Goal: Information Seeking & Learning: Learn about a topic

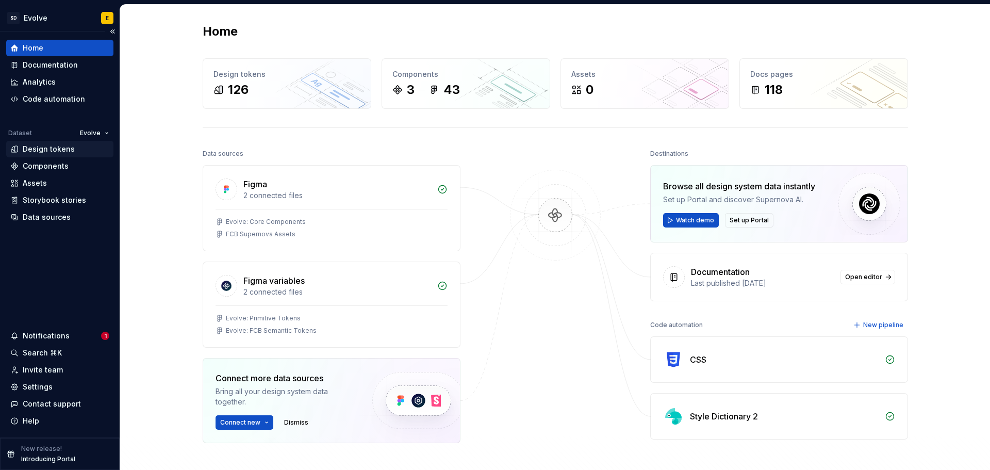
click at [46, 151] on div "Design tokens" at bounding box center [49, 149] width 52 height 10
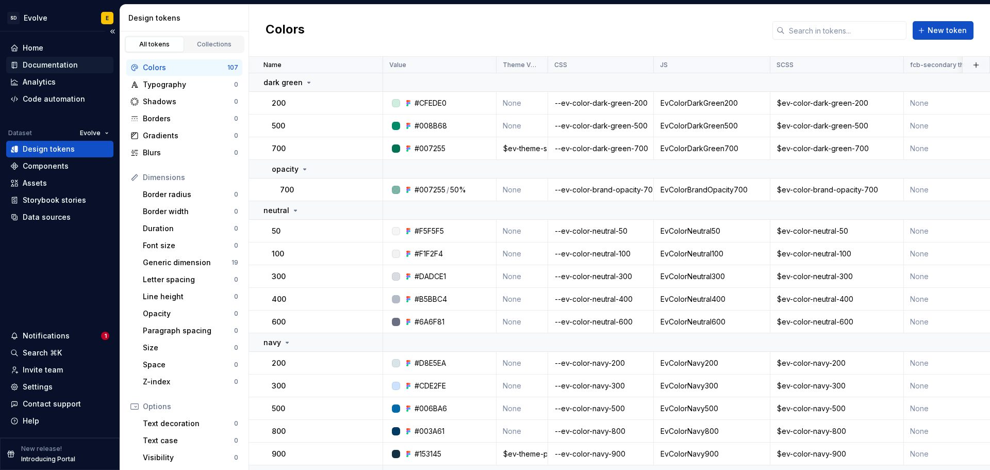
click at [49, 68] on div "Documentation" at bounding box center [50, 65] width 55 height 10
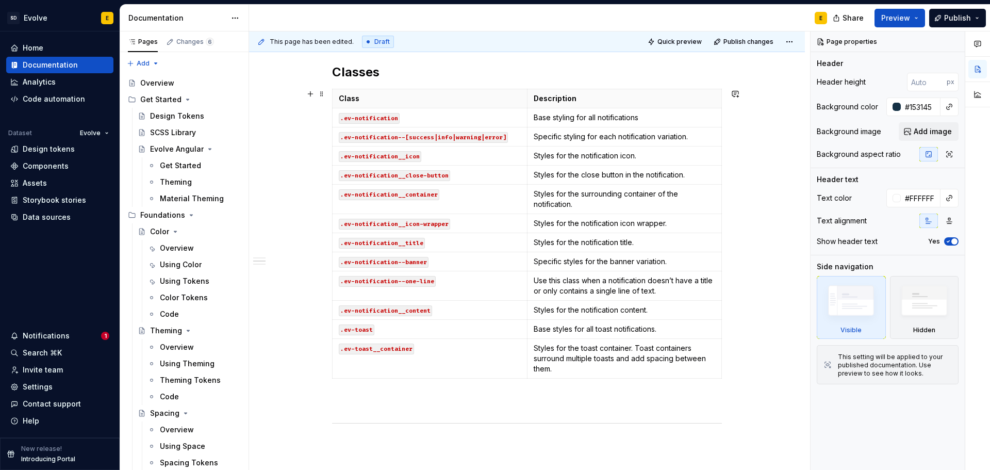
scroll to position [309, 0]
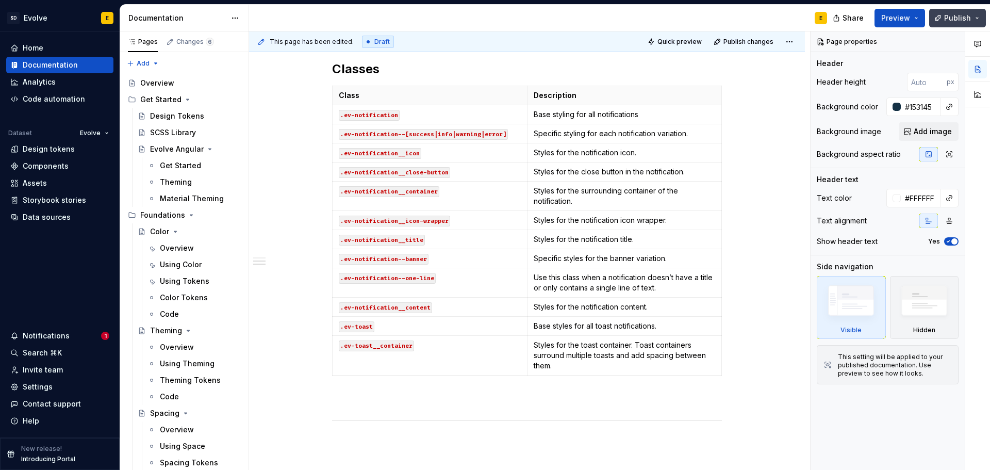
click at [961, 18] on span "Publish" at bounding box center [957, 18] width 27 height 10
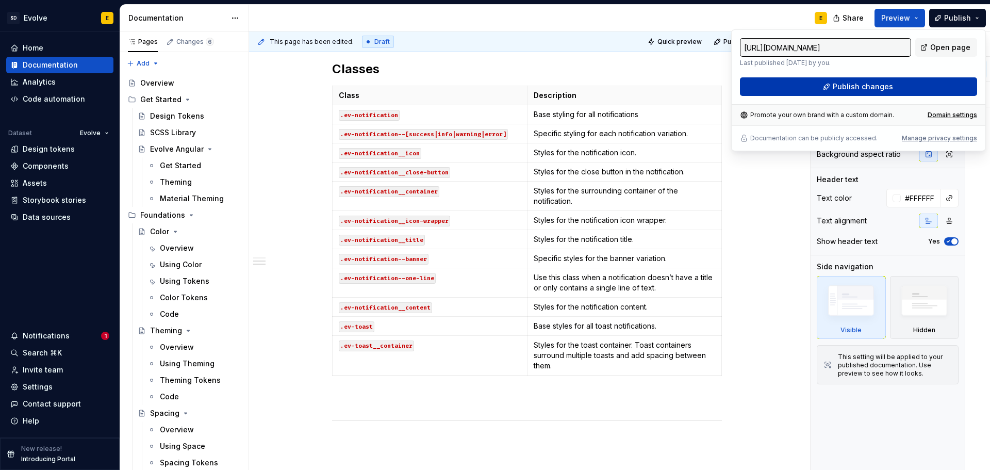
click at [913, 83] on button "Publish changes" at bounding box center [858, 86] width 237 height 19
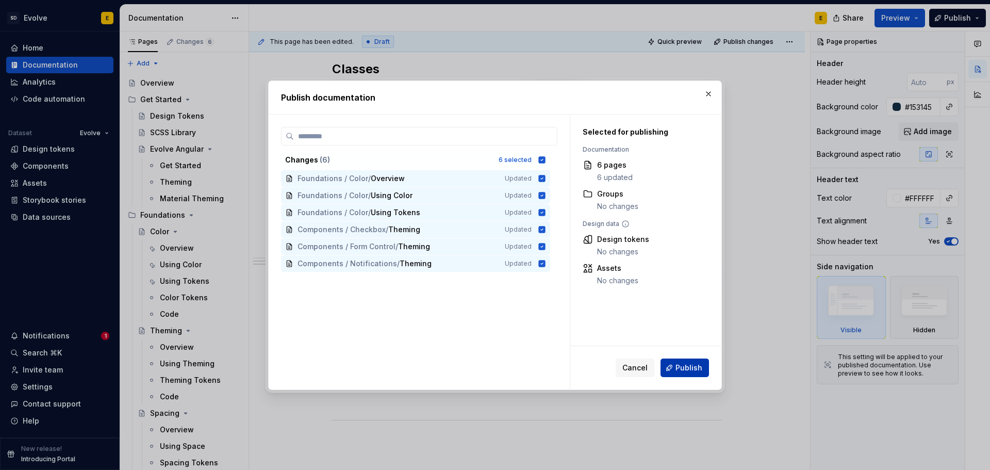
click at [685, 366] on span "Publish" at bounding box center [688, 367] width 27 height 10
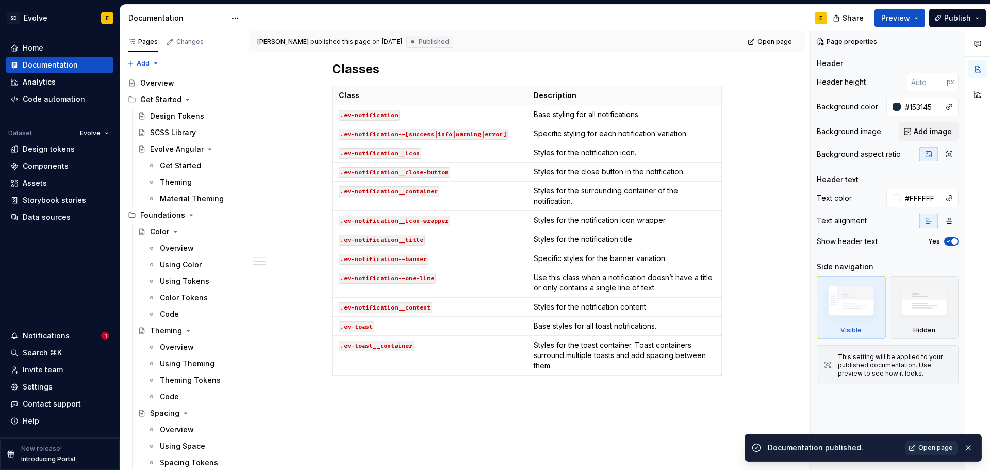
click at [937, 443] on link "Open page" at bounding box center [931, 447] width 52 height 14
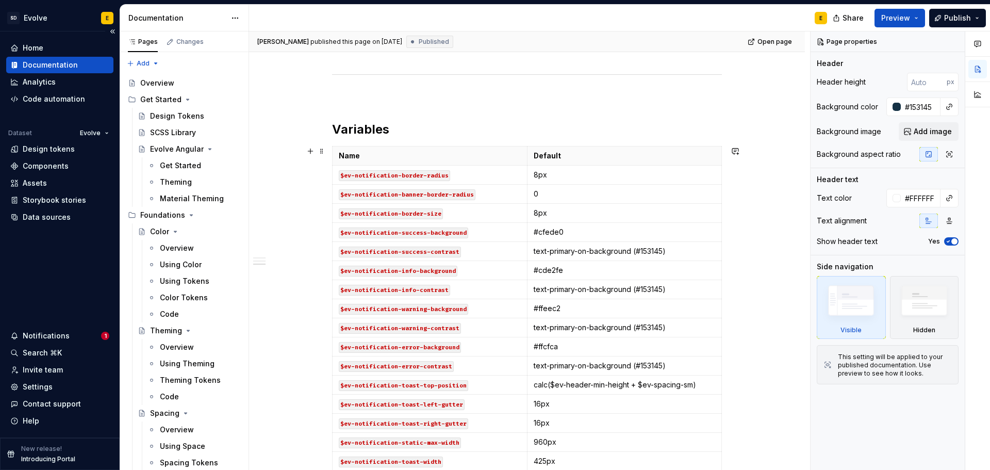
scroll to position [670, 0]
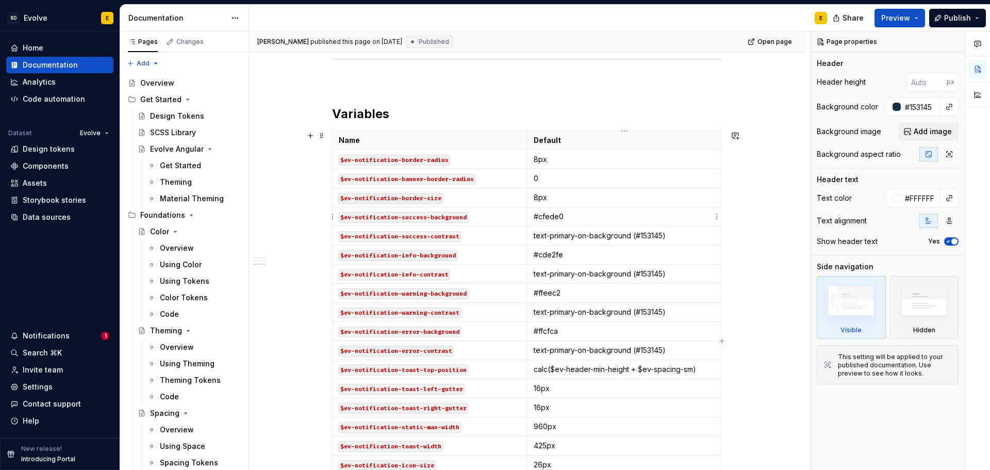
drag, startPoint x: 534, startPoint y: 218, endPoint x: 564, endPoint y: 225, distance: 30.8
click at [534, 218] on p "#cfede0" at bounding box center [625, 216] width 182 height 10
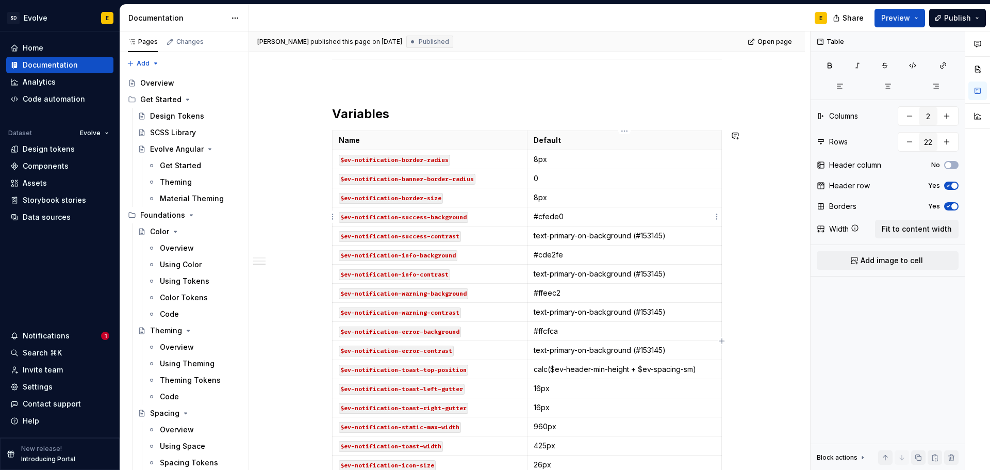
paste div
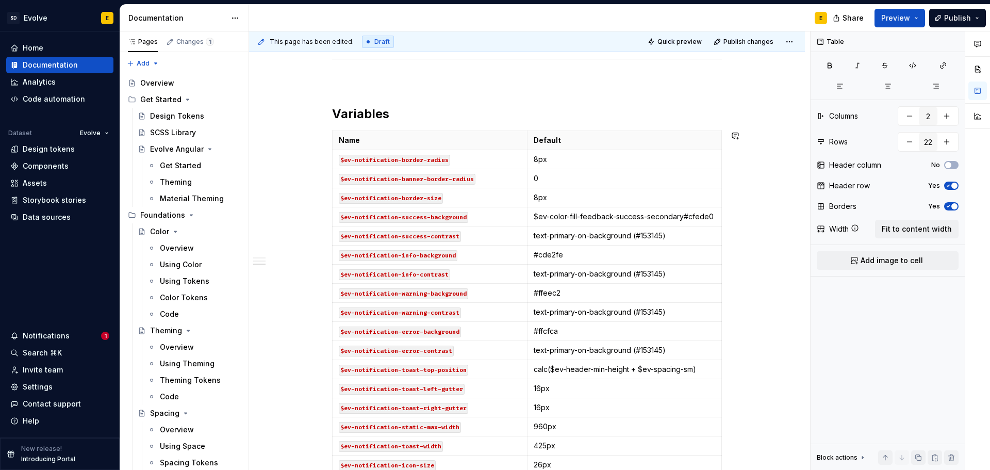
type textarea "*"
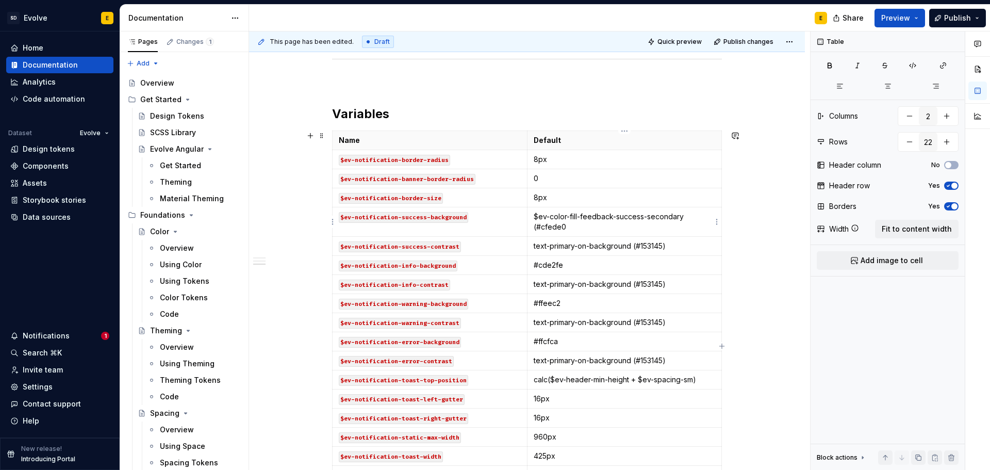
click at [591, 226] on p "$ev-color-fill-feedback-success-secondary (#cfede0" at bounding box center [625, 221] width 182 height 21
click at [533, 217] on td "$ev-color-fill-feedback-success-secondary (#cfede0)" at bounding box center [624, 221] width 195 height 29
click at [686, 213] on p "`$ev-color-fill-feedback-success-secondary (#cfede0)" at bounding box center [625, 221] width 182 height 21
click at [534, 264] on p "#cde2fe" at bounding box center [625, 265] width 182 height 10
click at [705, 266] on p "$ev-color-fill-feedback-info-secondary (#cde2fe" at bounding box center [625, 265] width 182 height 10
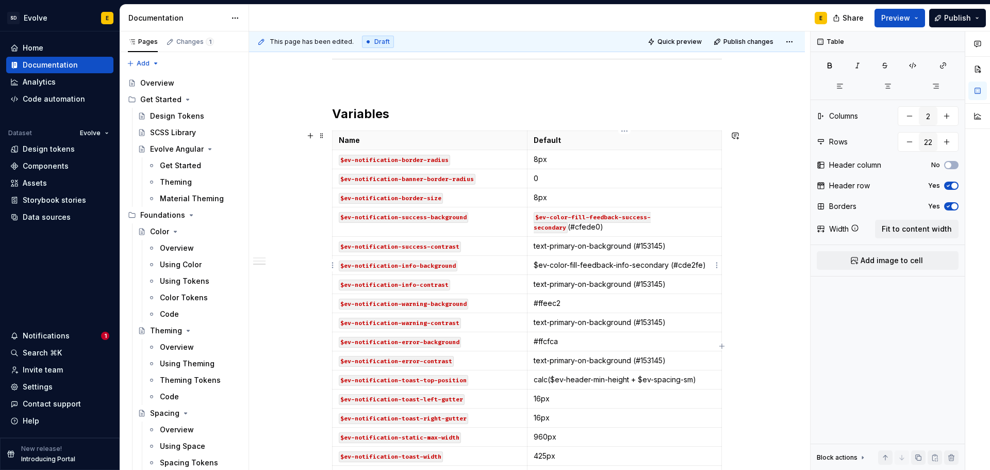
click at [534, 263] on p "$ev-color-fill-feedback-info-secondary (#cde2fe)" at bounding box center [625, 265] width 182 height 10
click at [668, 265] on p "`$ev-color-fill-feedback-info-secondary (#cde2fe)" at bounding box center [625, 265] width 182 height 10
click at [535, 304] on p "#ffeec2" at bounding box center [625, 303] width 182 height 10
click at [711, 305] on p "$ev-color-fill-feedback-warning-secondary (#ffeec2" at bounding box center [625, 303] width 182 height 10
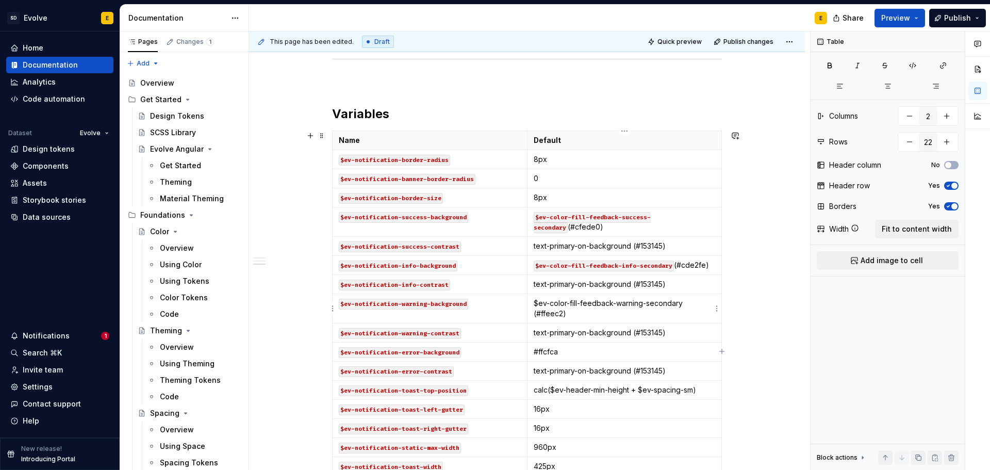
click at [535, 304] on p "$ev-color-fill-feedback-warning-secondary (#ffeec2)" at bounding box center [625, 308] width 182 height 21
click at [684, 303] on p "`$ev-color-fill-feedback-warning-secondary (#ffeec2)" at bounding box center [625, 308] width 182 height 21
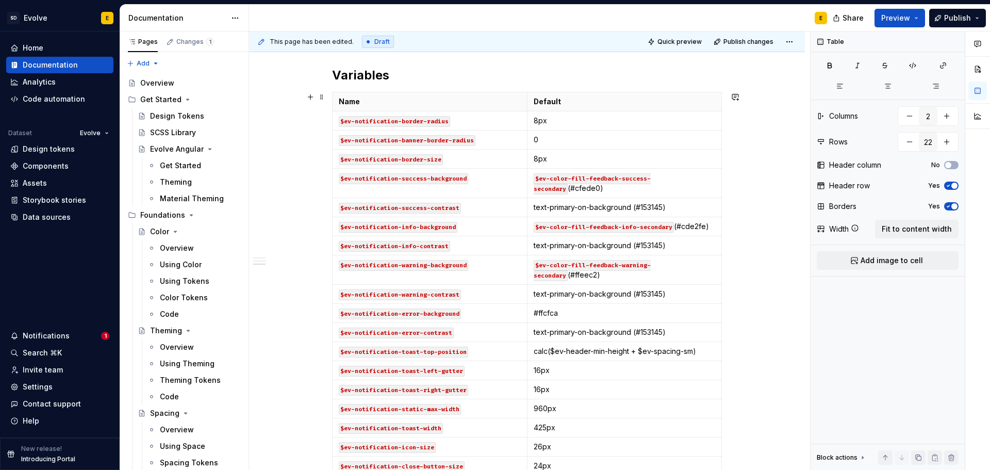
scroll to position [722, 0]
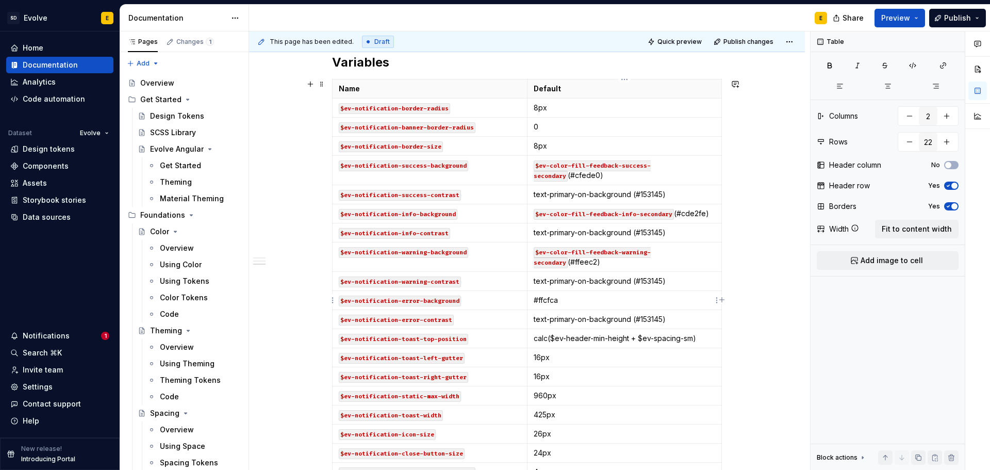
click at [532, 299] on td "#ffcfca" at bounding box center [624, 300] width 195 height 19
click at [707, 302] on p "$ev-color-fill-feedback-danger-secondary (#ffcfca" at bounding box center [625, 300] width 182 height 10
click at [534, 300] on p "$ev-color-fill-feedback-danger-secondary (#ffcfca)" at bounding box center [625, 300] width 182 height 10
click at [681, 299] on p "`$ev-color-fill-feedback-danger-secondary (#ffcfca)" at bounding box center [625, 300] width 182 height 10
click at [176, 297] on div "Color Tokens" at bounding box center [184, 297] width 48 height 10
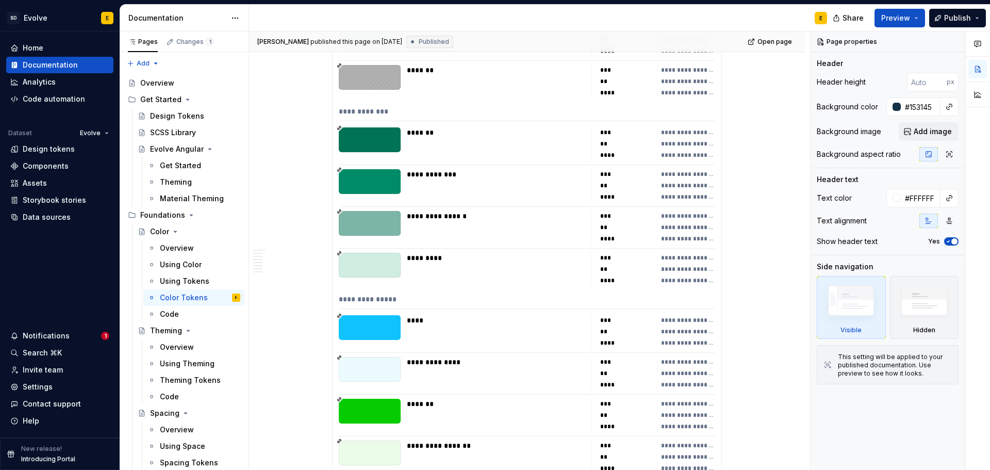
scroll to position [2630, 0]
click at [511, 266] on div "*********" at bounding box center [496, 268] width 178 height 33
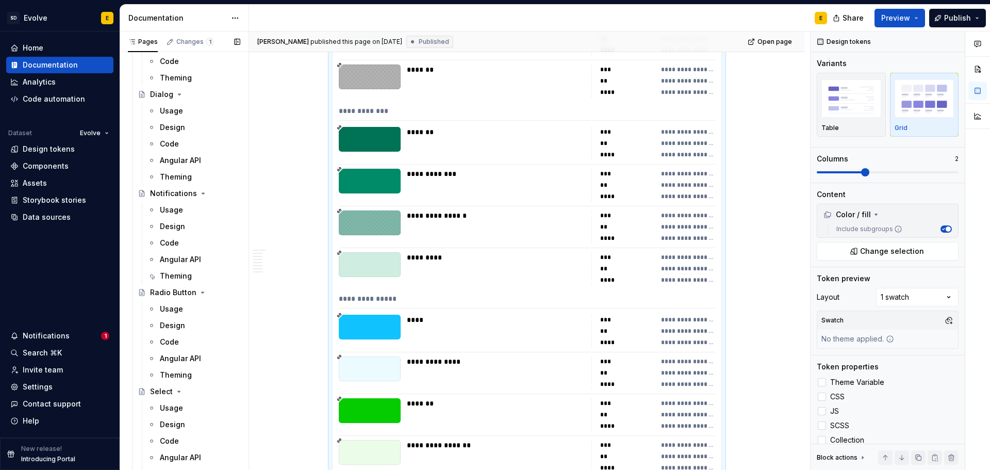
scroll to position [1495, 0]
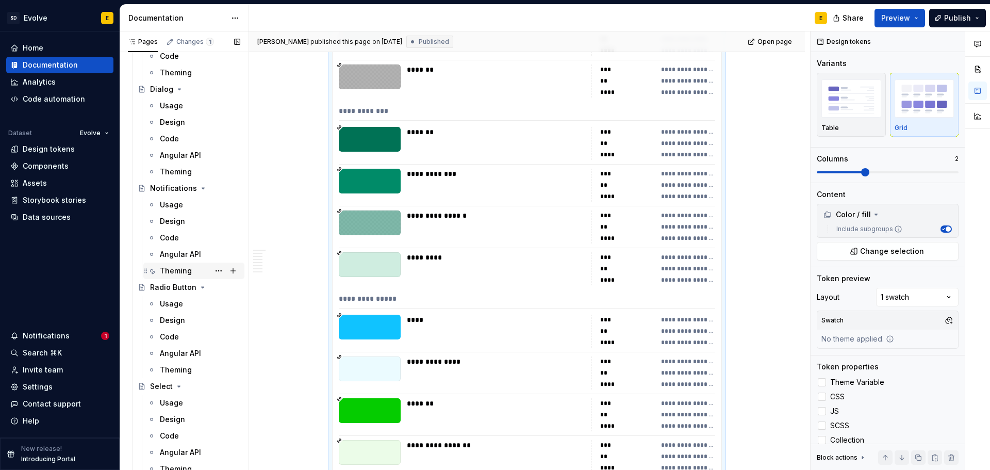
click at [170, 270] on div "Theming" at bounding box center [176, 271] width 32 height 10
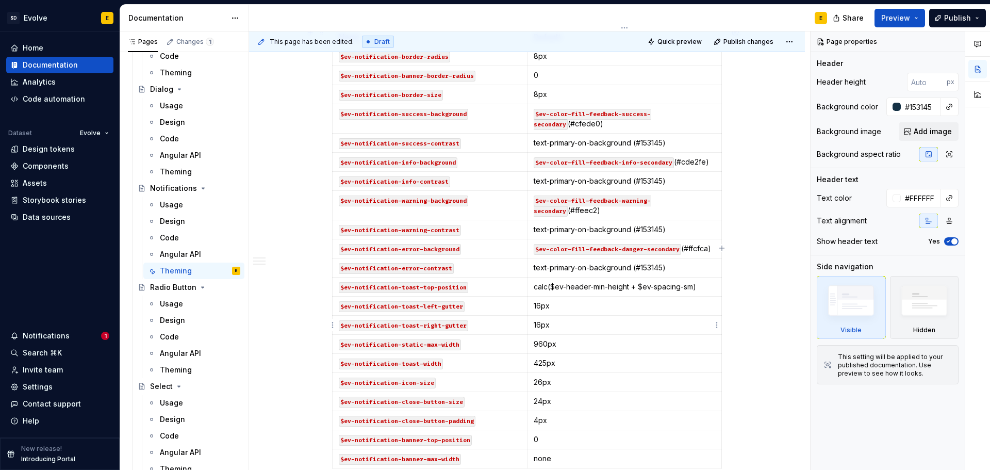
scroll to position [722, 0]
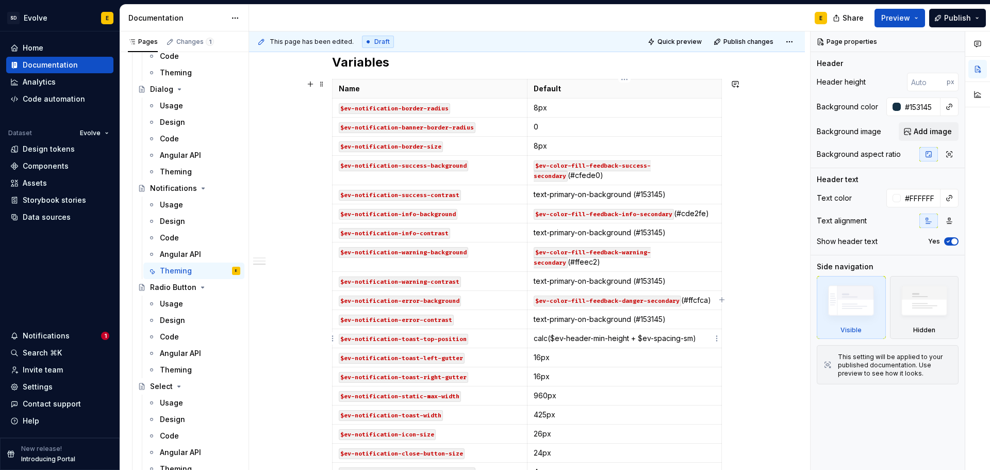
type textarea "*"
